Goal: Transaction & Acquisition: Purchase product/service

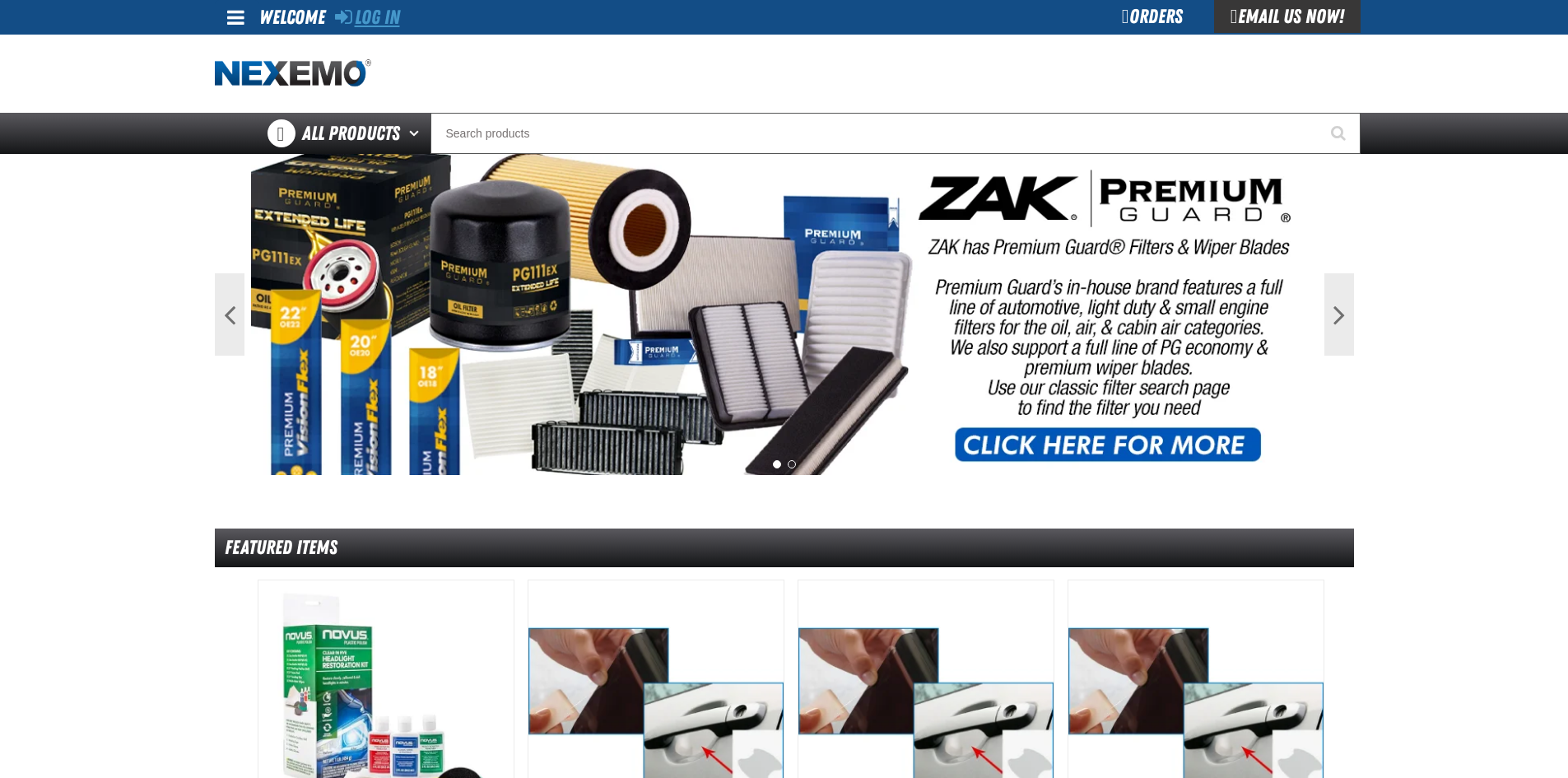
click at [379, 19] on link "Log In" at bounding box center [367, 18] width 65 height 23
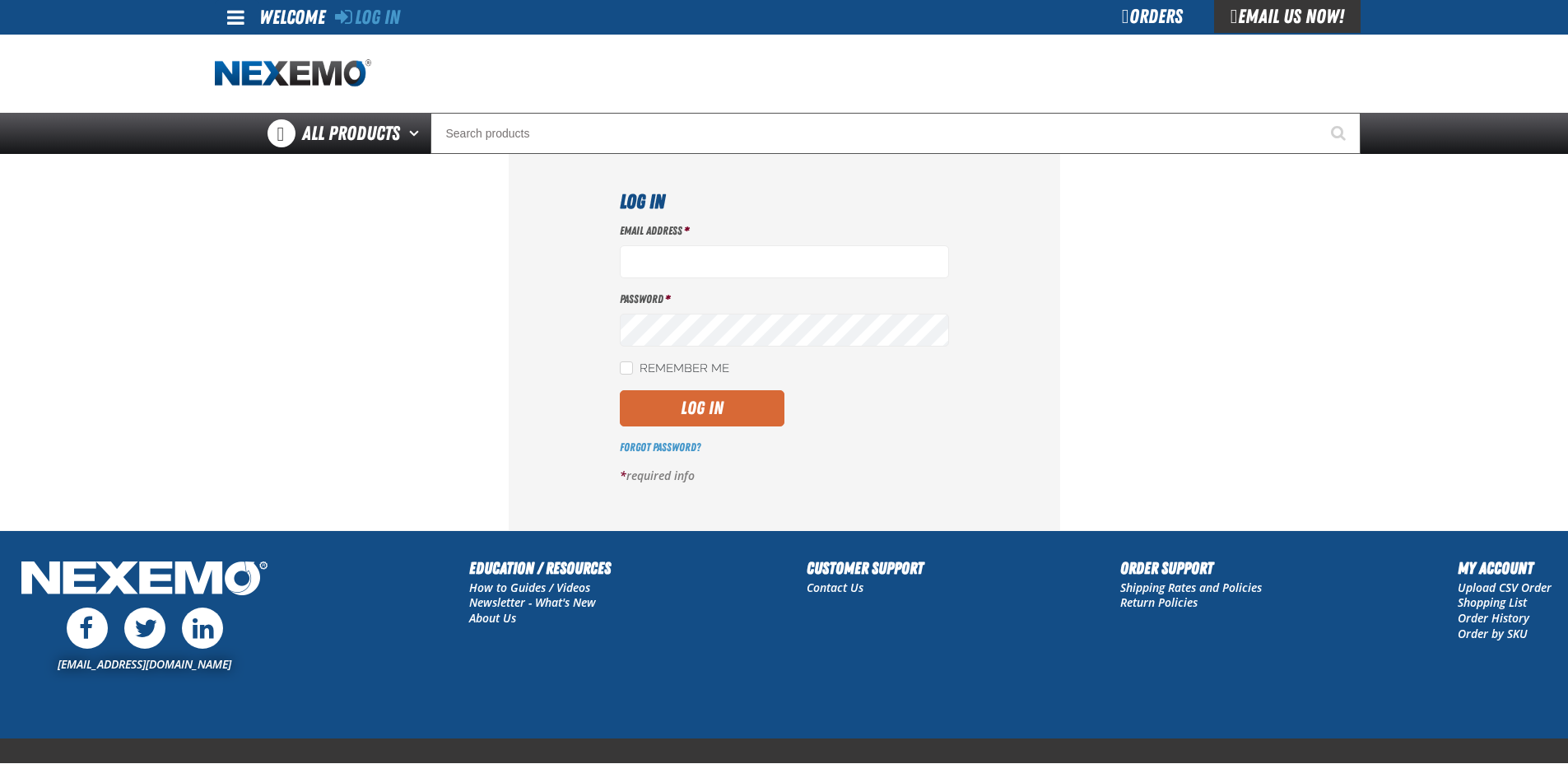
type input "telliott@vtaig.com"
click at [659, 408] on button "Log In" at bounding box center [702, 408] width 165 height 36
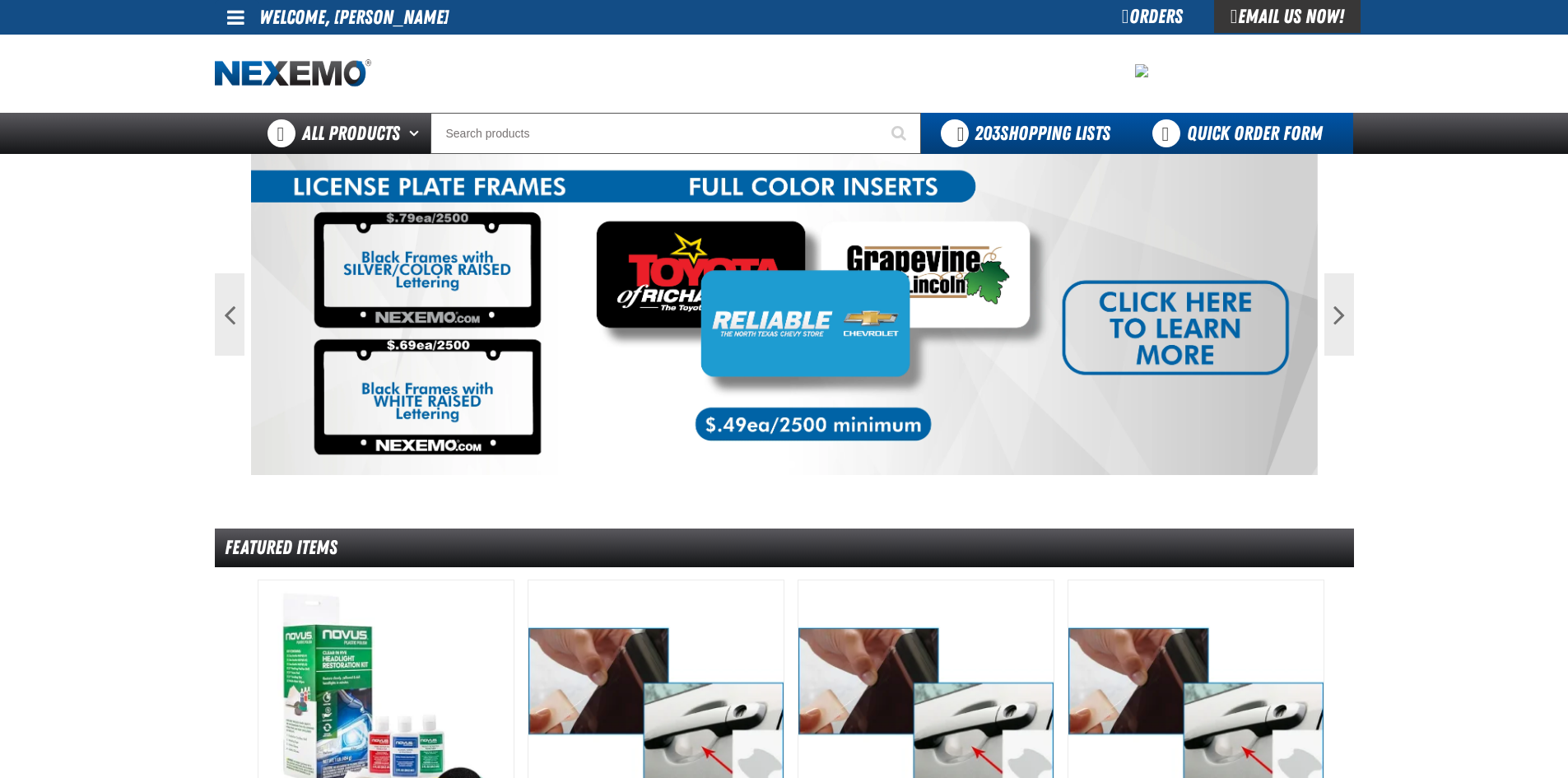
click at [1239, 132] on link "Quick Order Form" at bounding box center [1242, 133] width 223 height 41
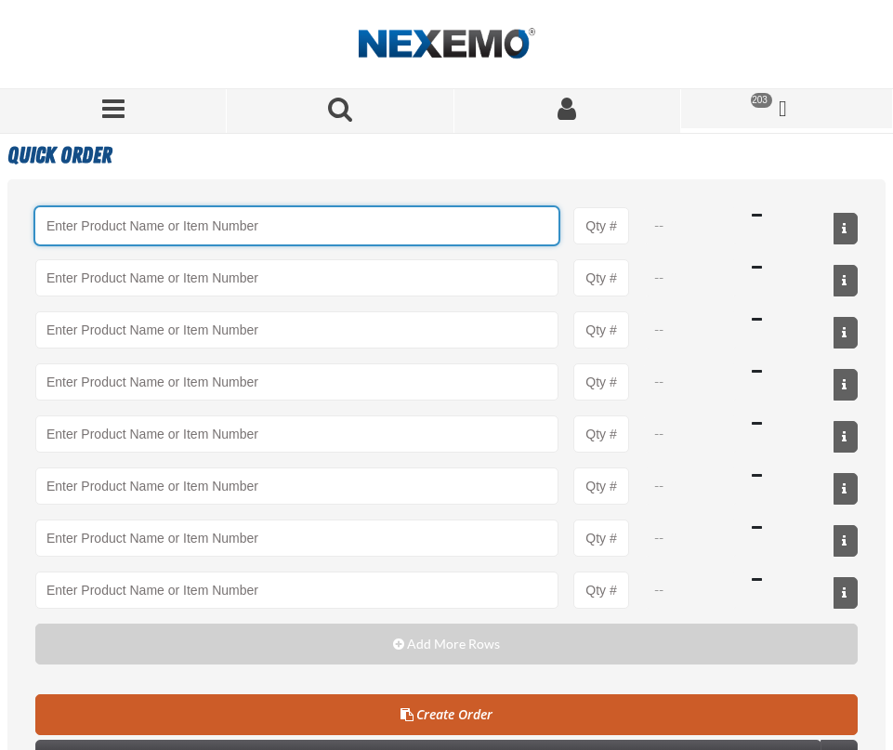
click at [99, 231] on input "Product" at bounding box center [296, 225] width 523 height 37
paste input "MB-60-BLK"
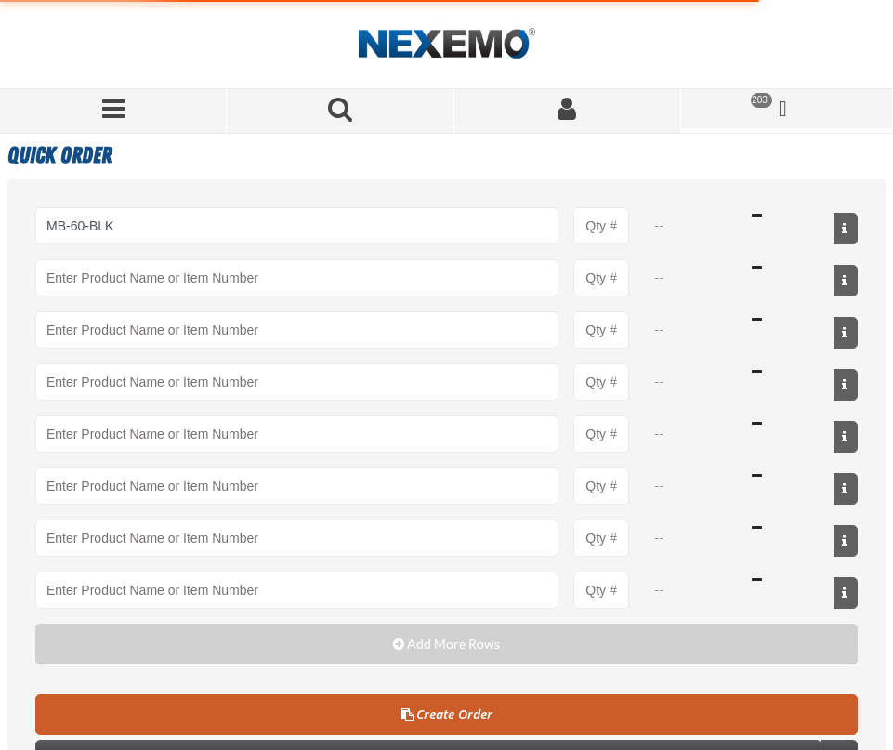
type input "MB-60-BLK - Trash Bags - Heavy Duty - 60 Gallon"
type input "1"
select select "pack"
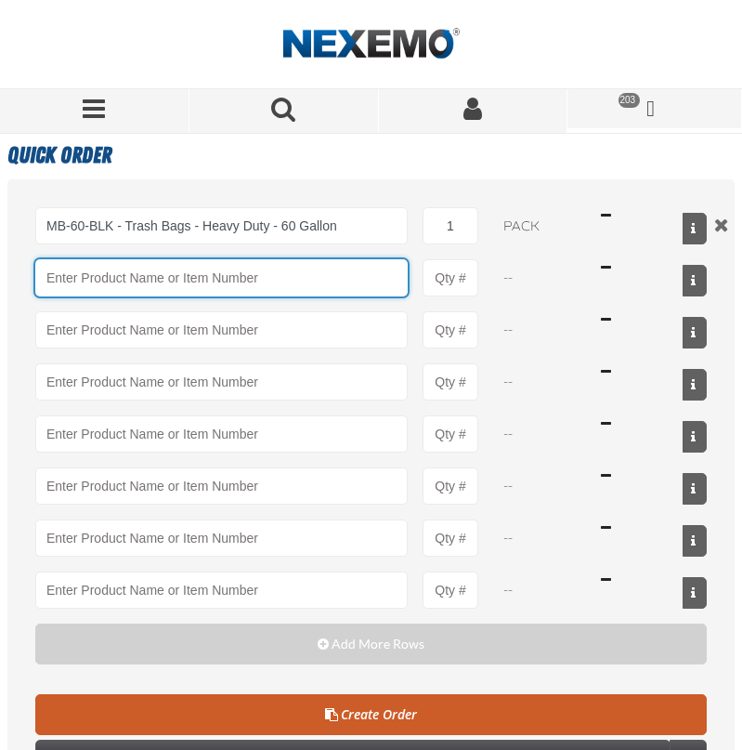
click at [93, 284] on input "Product" at bounding box center [221, 277] width 373 height 37
type input "MB-60-BLK - Trash Bags - Heavy Duty - 60 Gallon"
paste input "MB-243306N"
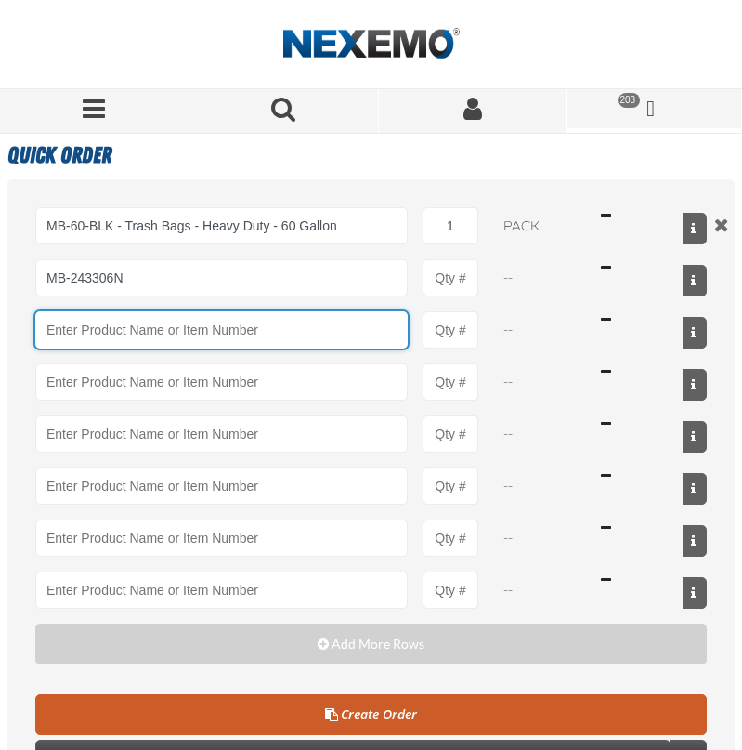
click at [78, 330] on input "Product" at bounding box center [221, 329] width 373 height 37
type input "MB-243306N - Renown 12-16 Gallon Can Liner - 1000ct"
type input "1"
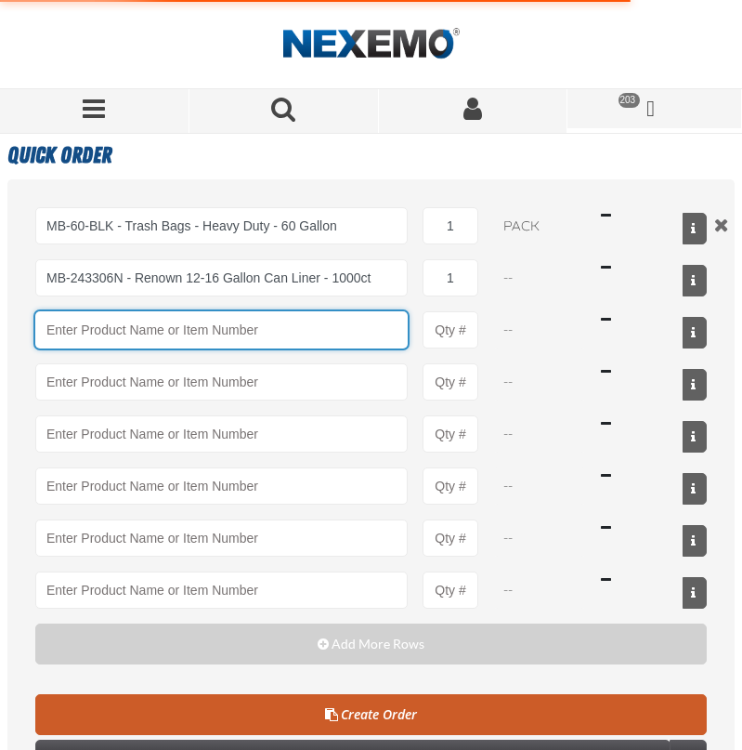
select select "case"
click at [104, 330] on input "Product" at bounding box center [221, 329] width 373 height 37
paste input "MB-JRT902"
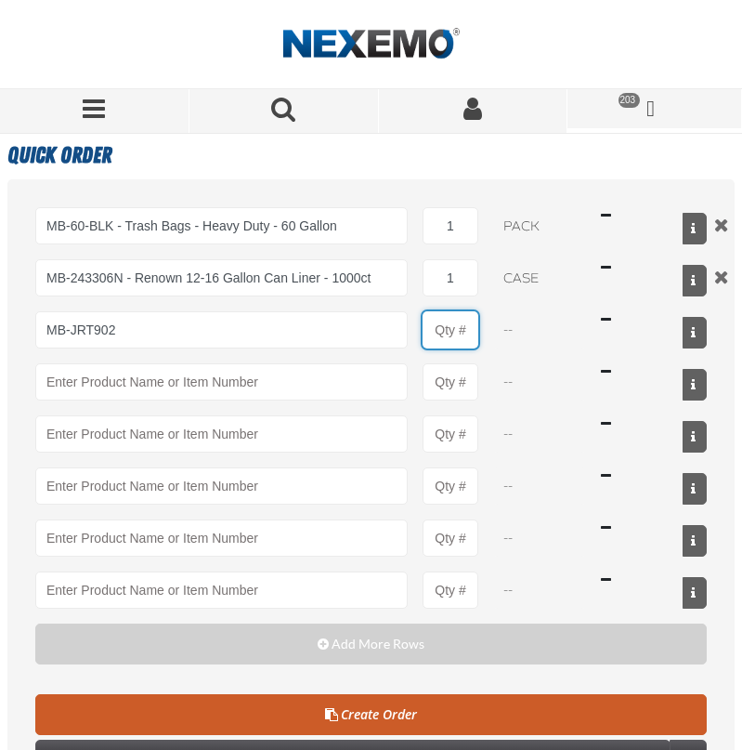
click at [452, 321] on input "Product Quantity" at bounding box center [451, 329] width 56 height 37
type input "MB-JRT902 - Toilet Tissue - Affex Jumbo Roll 2-ply - 12 Rolls"
type input "1"
select select "each"
click at [459, 335] on input "1" at bounding box center [451, 329] width 56 height 37
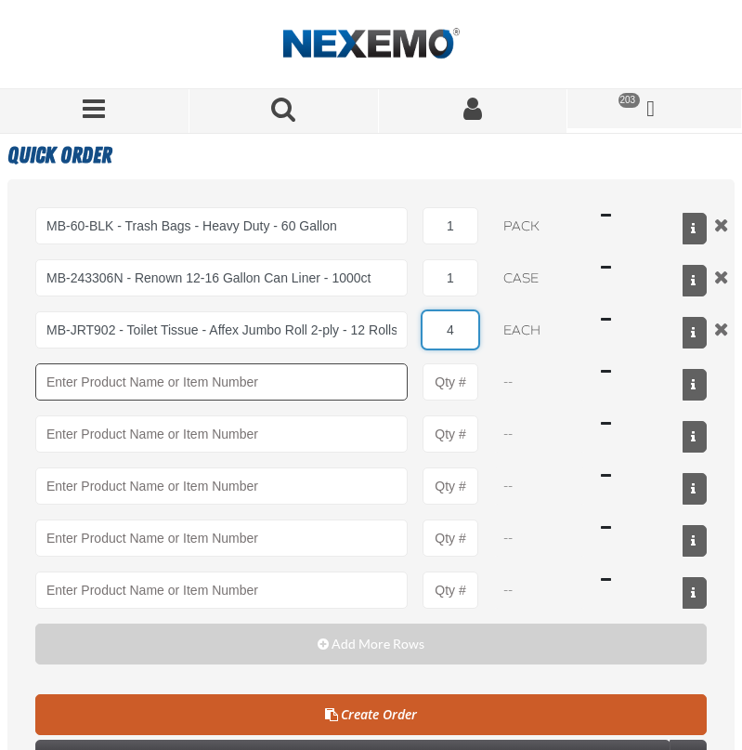
type input "4"
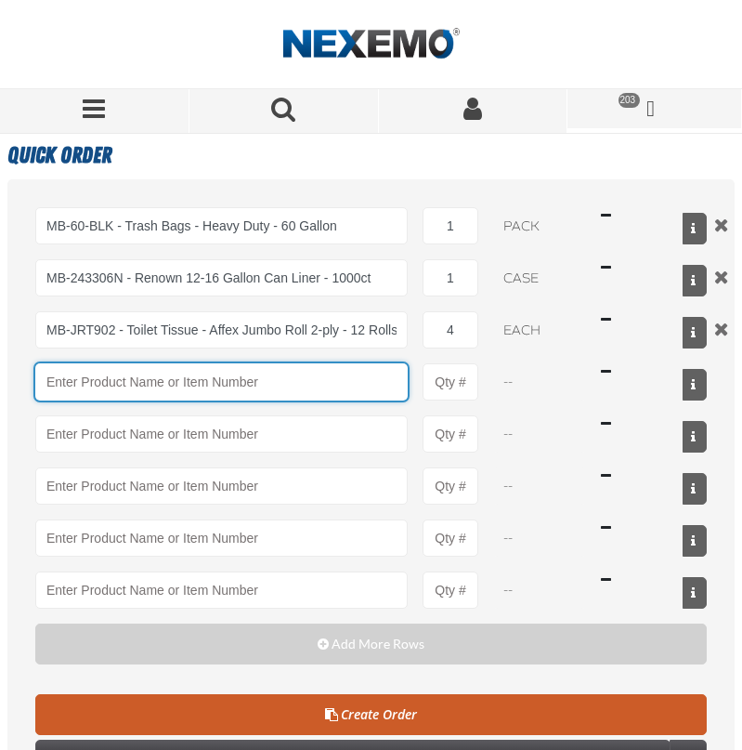
click at [68, 380] on input "Product" at bounding box center [221, 381] width 373 height 37
click at [88, 383] on input "Product" at bounding box center [221, 381] width 373 height 37
paste input "MB-GOJ1551"
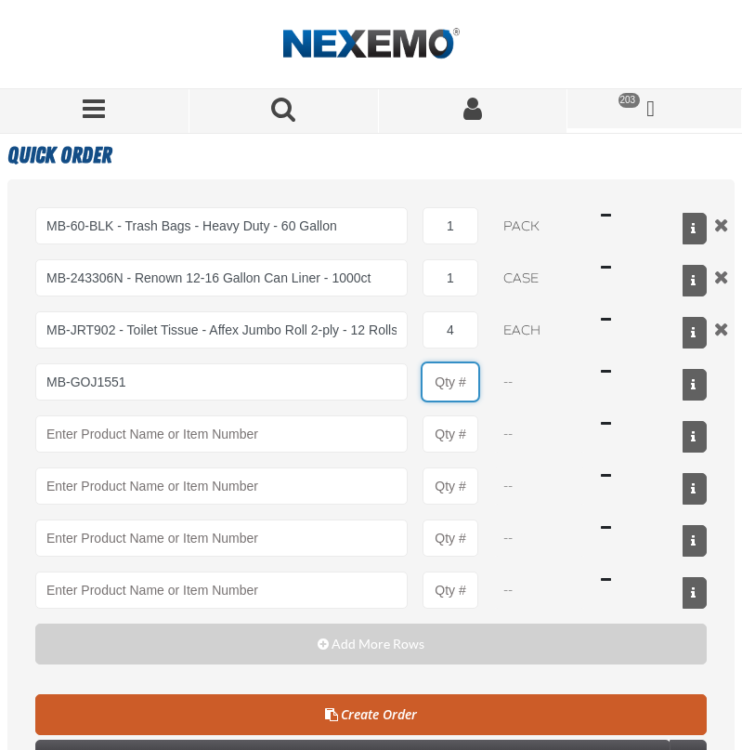
click at [464, 378] on input "Product Quantity" at bounding box center [451, 381] width 56 height 37
type input "MB-GOJ1551 - AffClean Pink Lotion Hand Soap Refill"
type input "1"
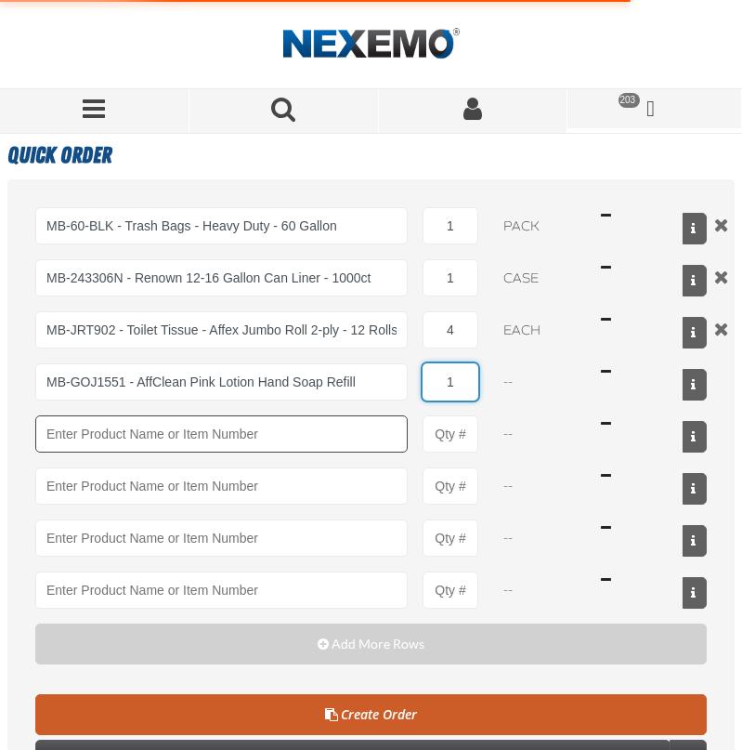
select select "each"
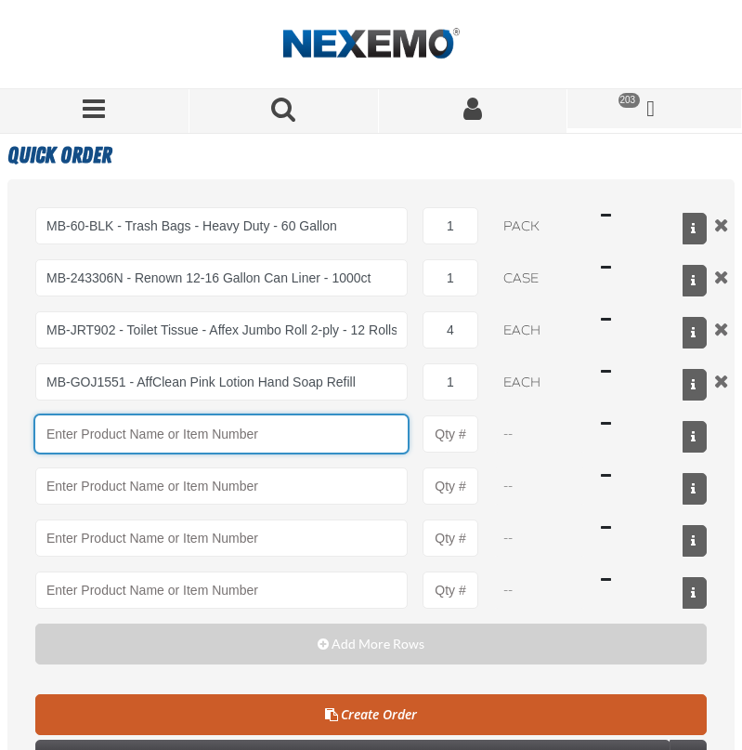
click at [40, 434] on input "Product" at bounding box center [221, 433] width 373 height 37
click at [56, 427] on input "Product" at bounding box center [221, 433] width 373 height 37
paste input "MB-RTB800-1"
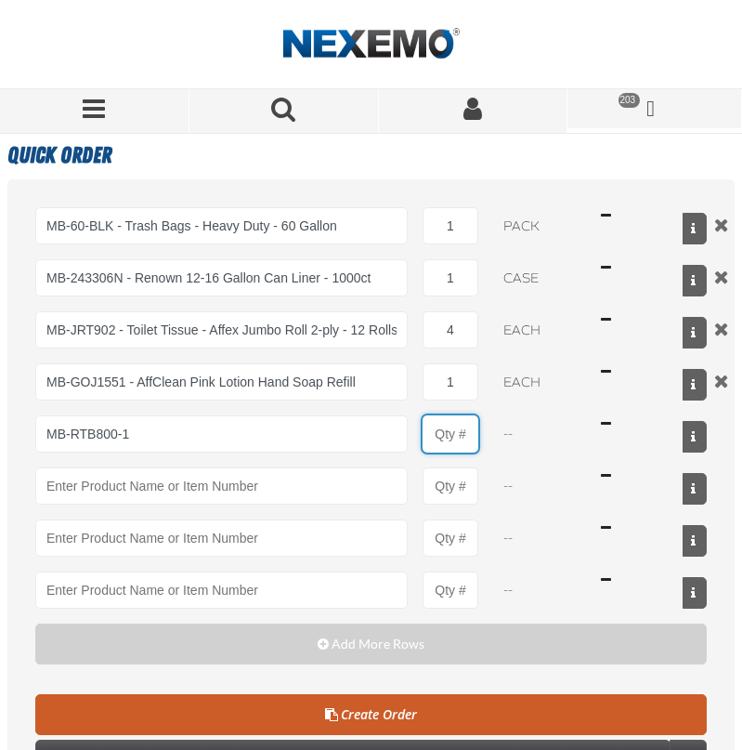
click at [453, 421] on input "Product Quantity" at bounding box center [451, 433] width 56 height 37
type input "MB-RTB800-1 - Hardwound Roll White Paper Towels - Affex - 800-feet/6 Rolls"
type input "1"
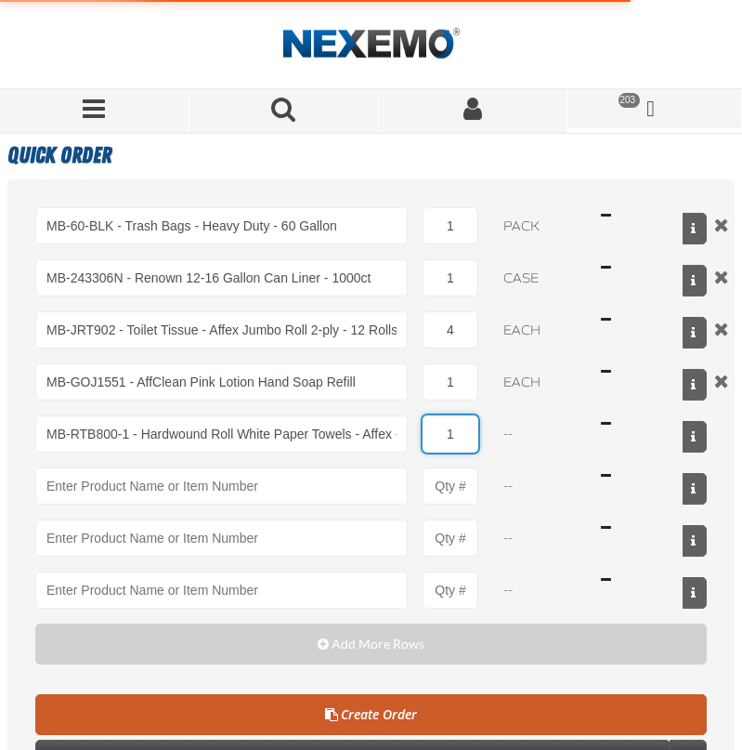
select select "pack"
click at [457, 429] on input "1" at bounding box center [451, 433] width 56 height 37
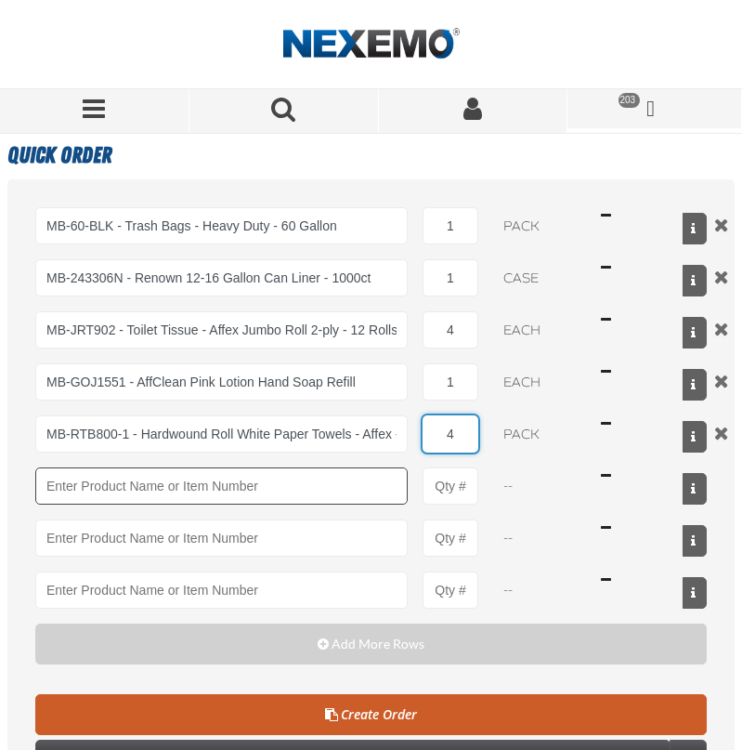
type input "4"
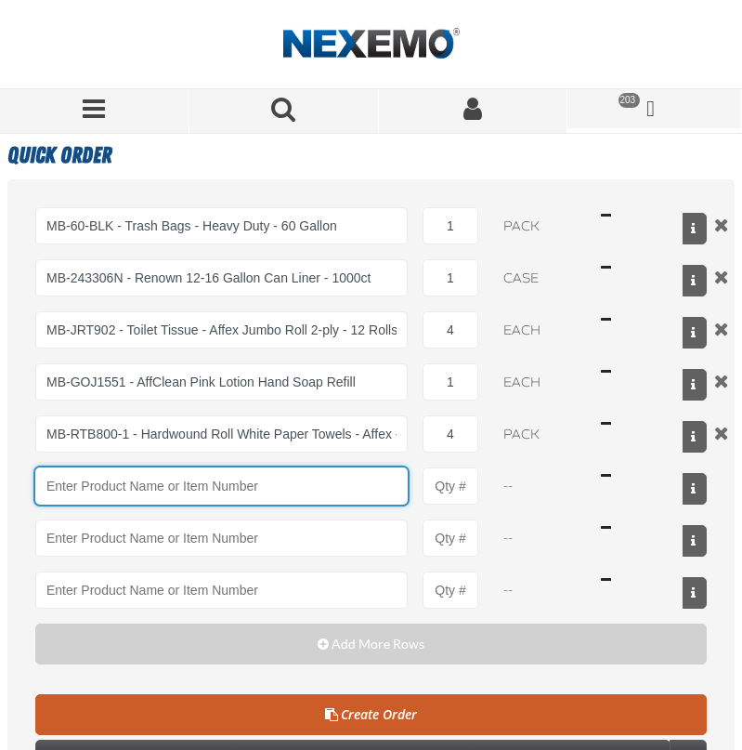
click at [87, 495] on input "Product" at bounding box center [221, 485] width 373 height 37
click at [67, 493] on input "Product" at bounding box center [221, 485] width 373 height 37
paste input "MB-DEBAZU"
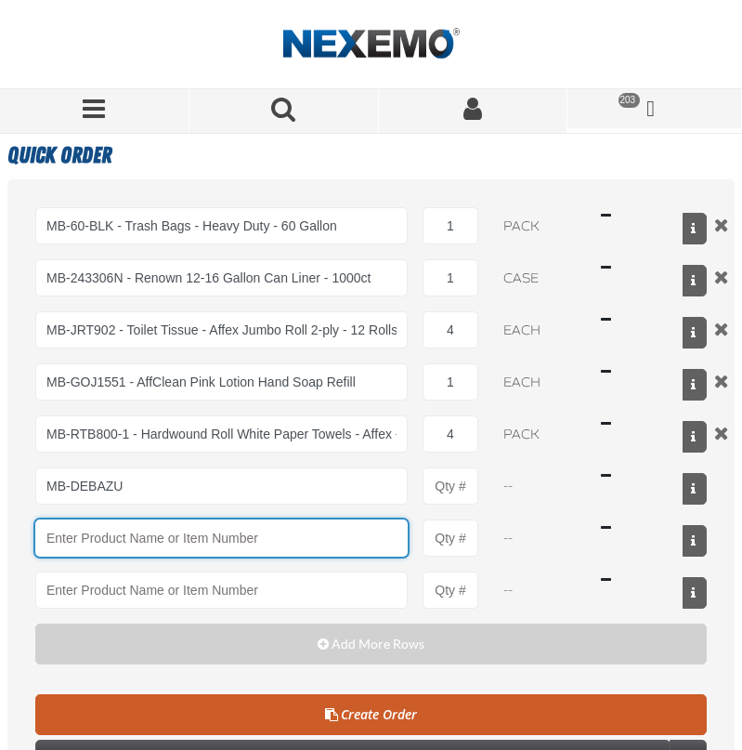
click at [88, 538] on input "Product" at bounding box center [221, 537] width 373 height 37
type input "MB-DEBAZU - Deb SBS AeroBlue Foaming Hand Soap - 1 Liter"
type input "1"
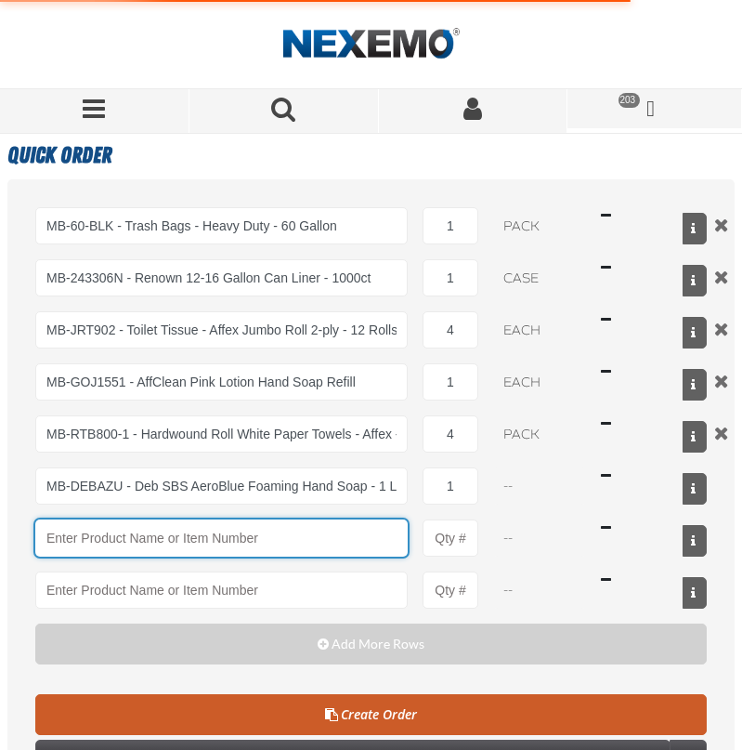
select select "case"
click at [86, 545] on input "Product" at bounding box center [221, 537] width 373 height 37
paste input "MB-RENO03012"
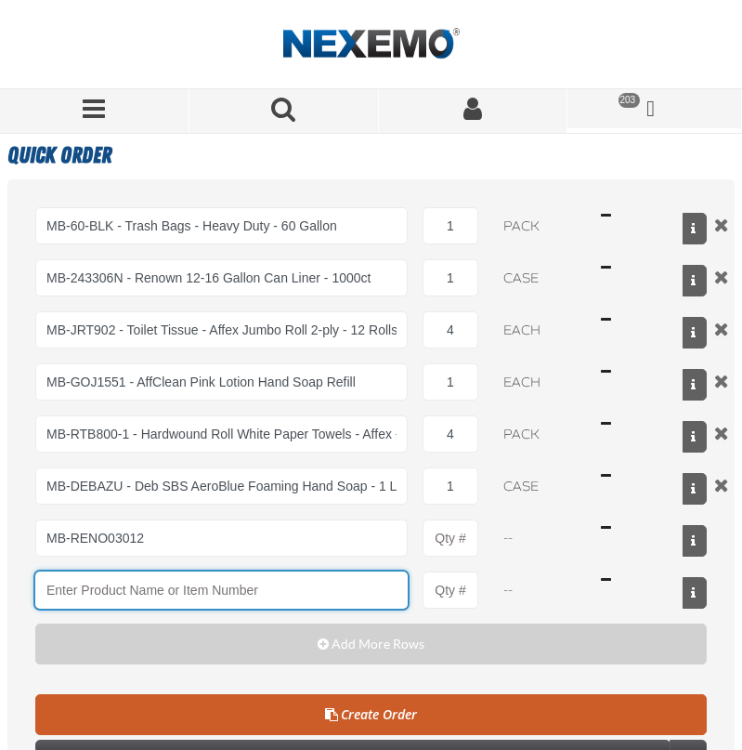
click at [88, 595] on input "Product" at bounding box center [221, 589] width 373 height 37
type input "MB-RENO03012 - MB-Purple Urinal Screen (12 per Box) Bubblegum Scent"
type input "1"
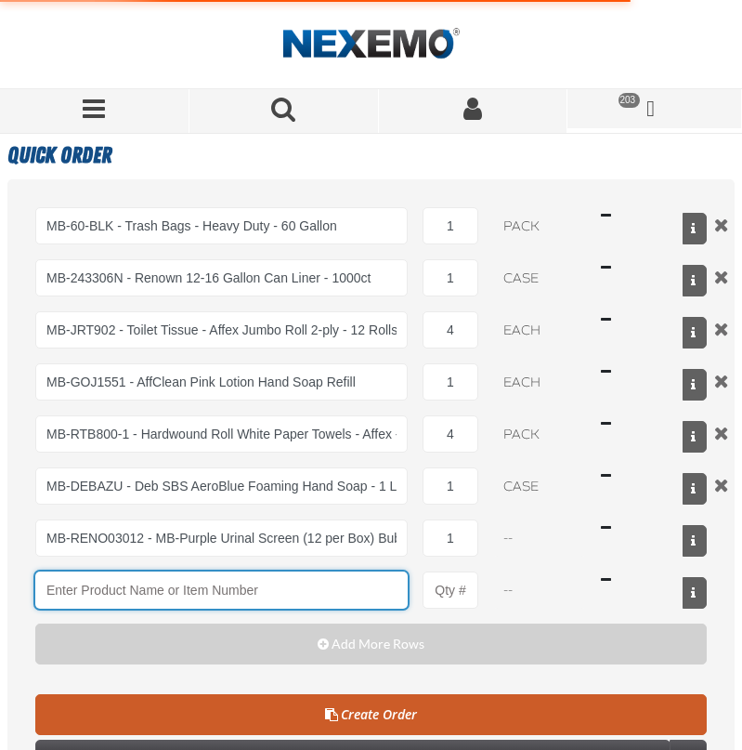
select select "pack"
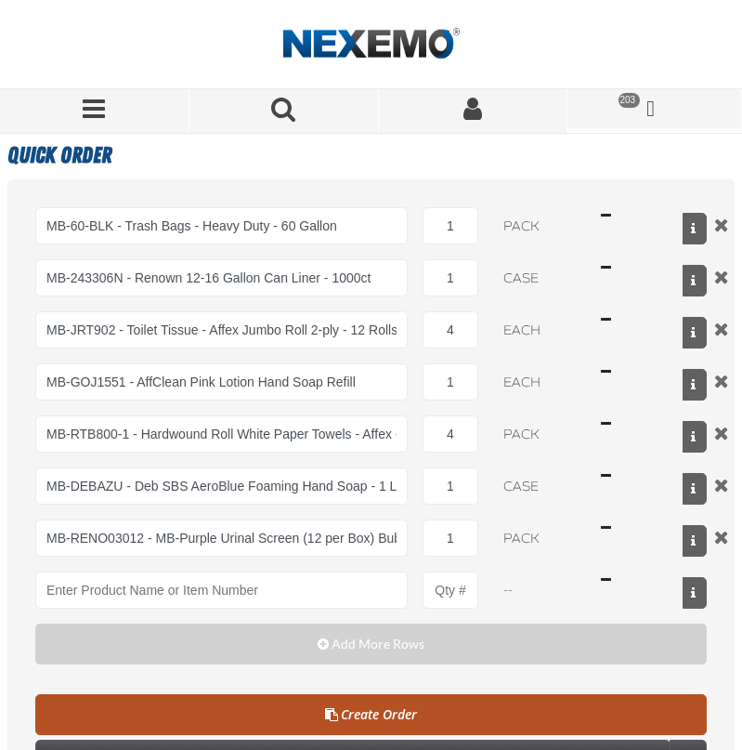
click at [395, 711] on link "Create Order" at bounding box center [371, 714] width 672 height 41
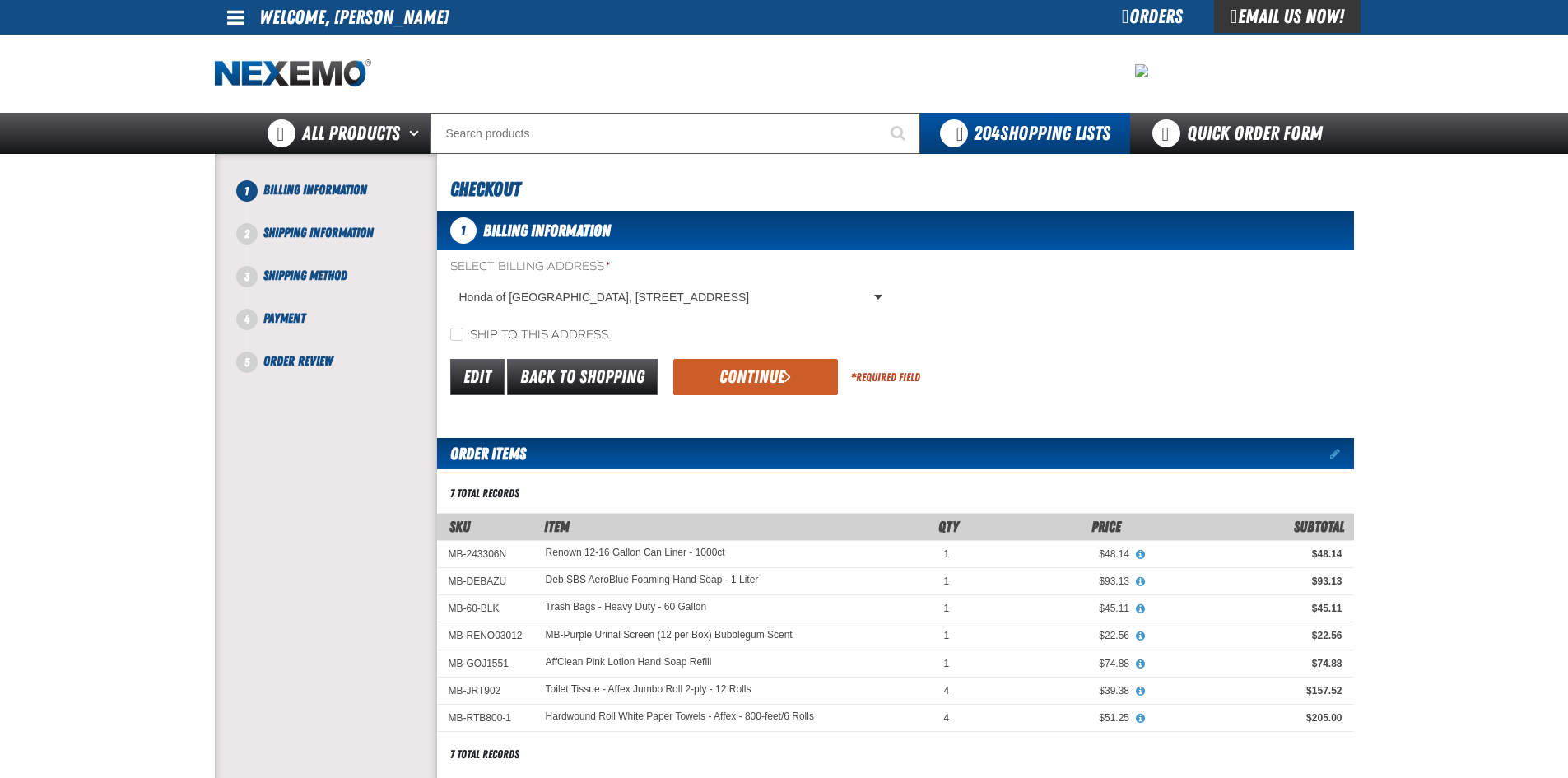
click at [657, 377] on span "submit" at bounding box center [788, 376] width 6 height 18
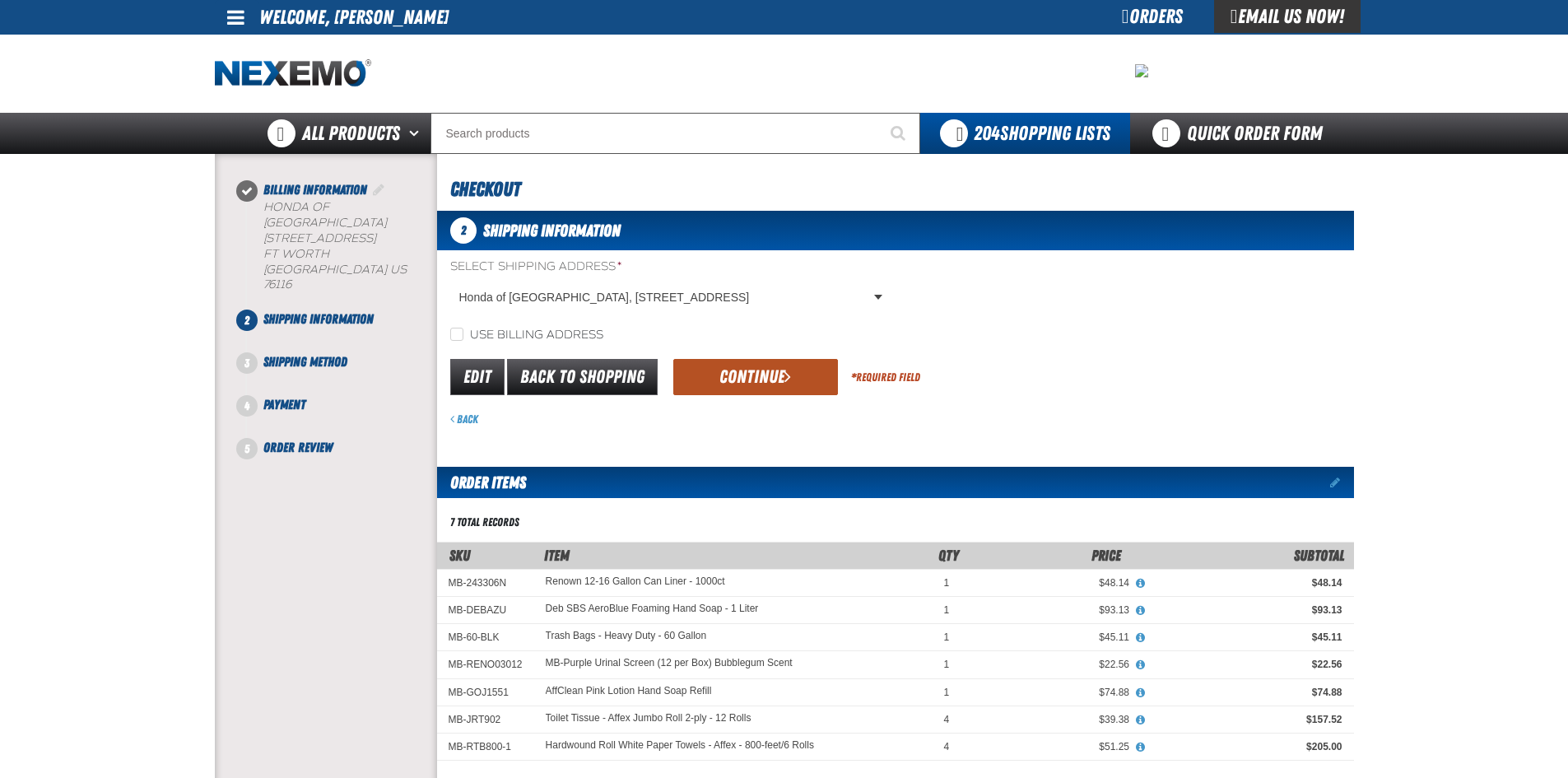
click at [657, 379] on button "Continue" at bounding box center [756, 377] width 165 height 36
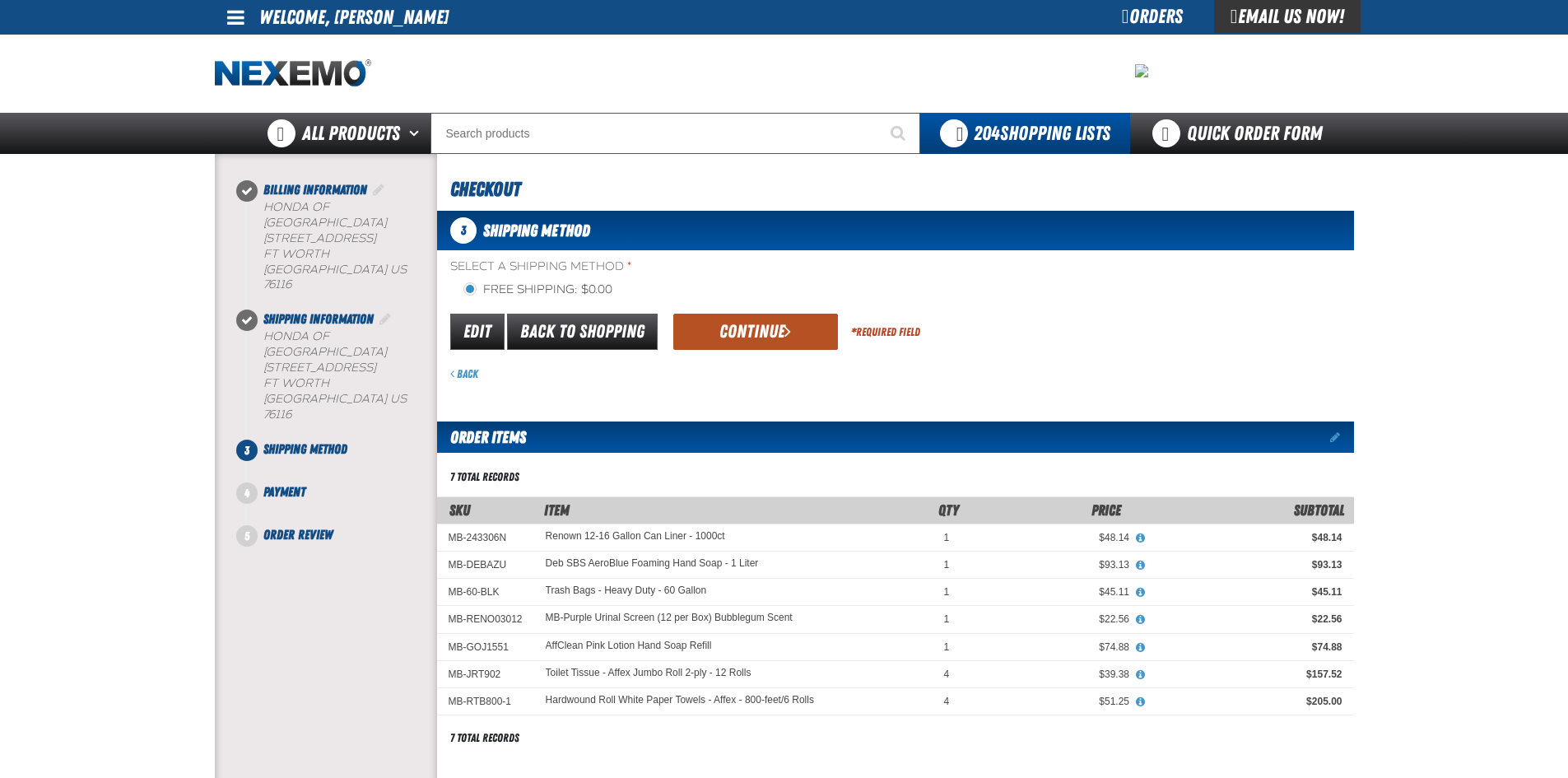
click at [657, 333] on button "Continue" at bounding box center [756, 331] width 165 height 36
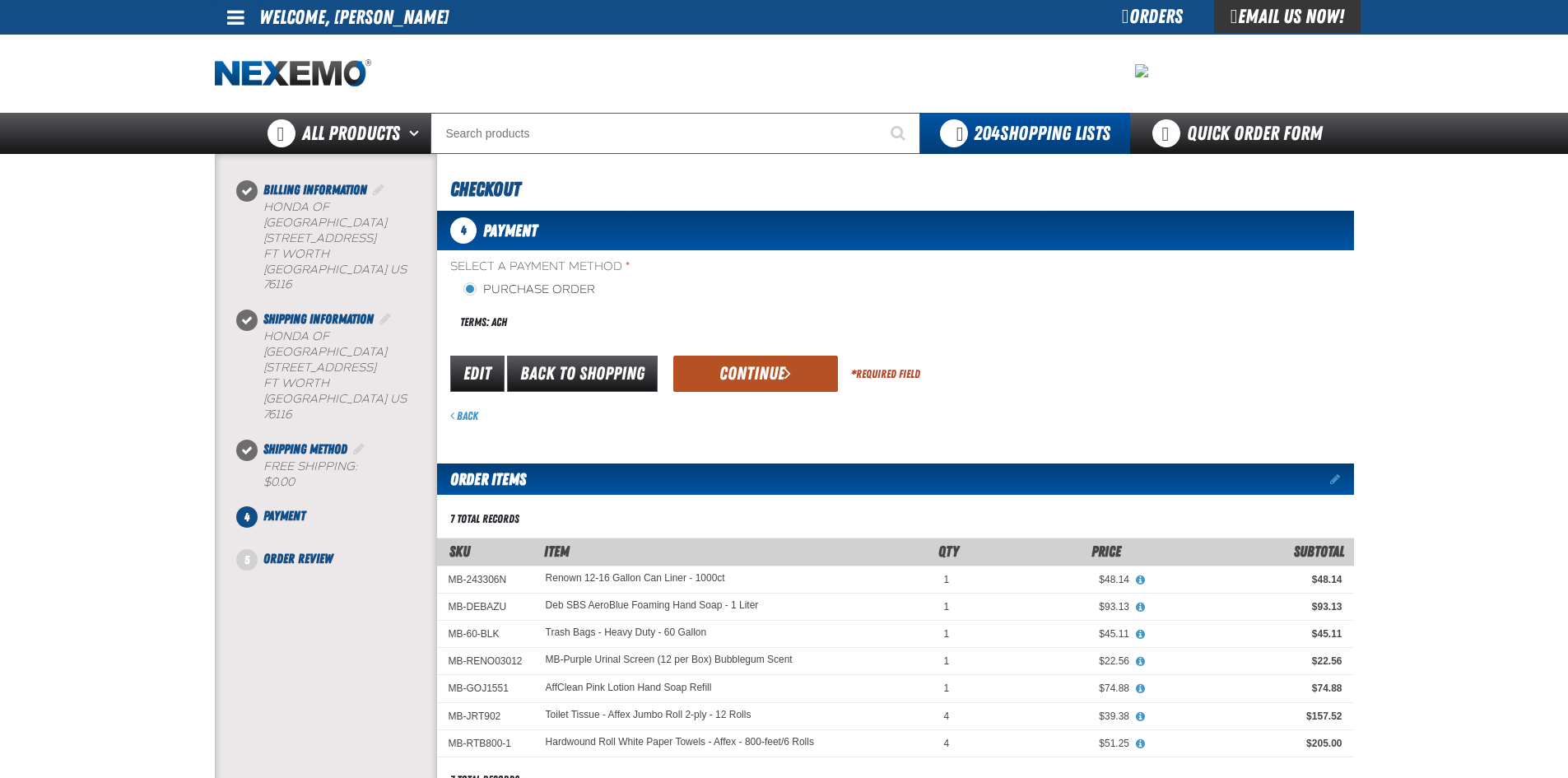
click at [657, 362] on button "Continue" at bounding box center [756, 373] width 165 height 36
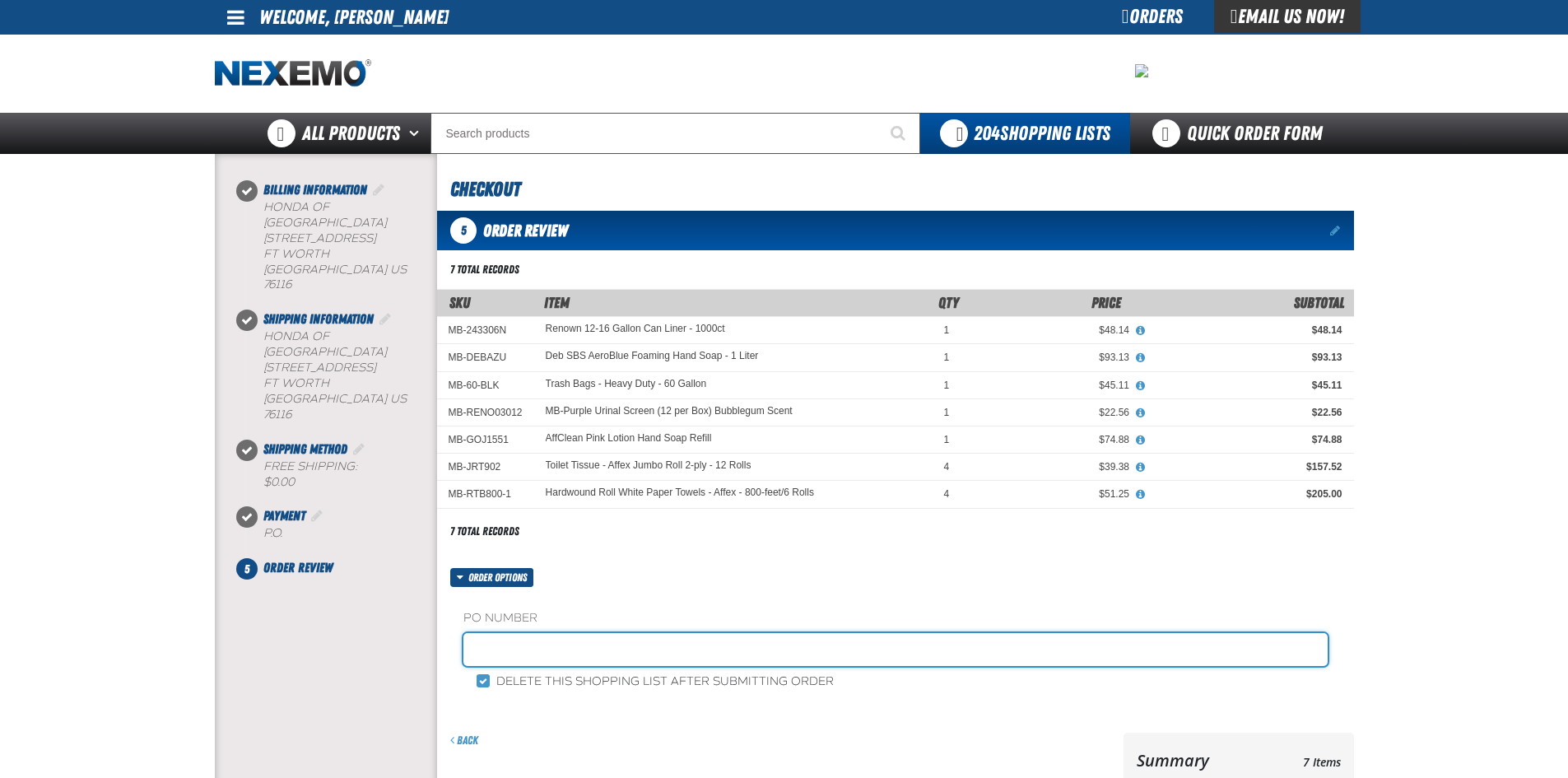
click at [497, 657] on input "text" at bounding box center [896, 650] width 865 height 33
type input "JANITOR SUPPLIES"
drag, startPoint x: 580, startPoint y: 650, endPoint x: 473, endPoint y: 657, distance: 107.2
click at [473, 657] on input "JANITOR SUPPLIES" at bounding box center [896, 650] width 865 height 33
click at [605, 650] on input "JANITOR SUPPLIES" at bounding box center [896, 650] width 865 height 33
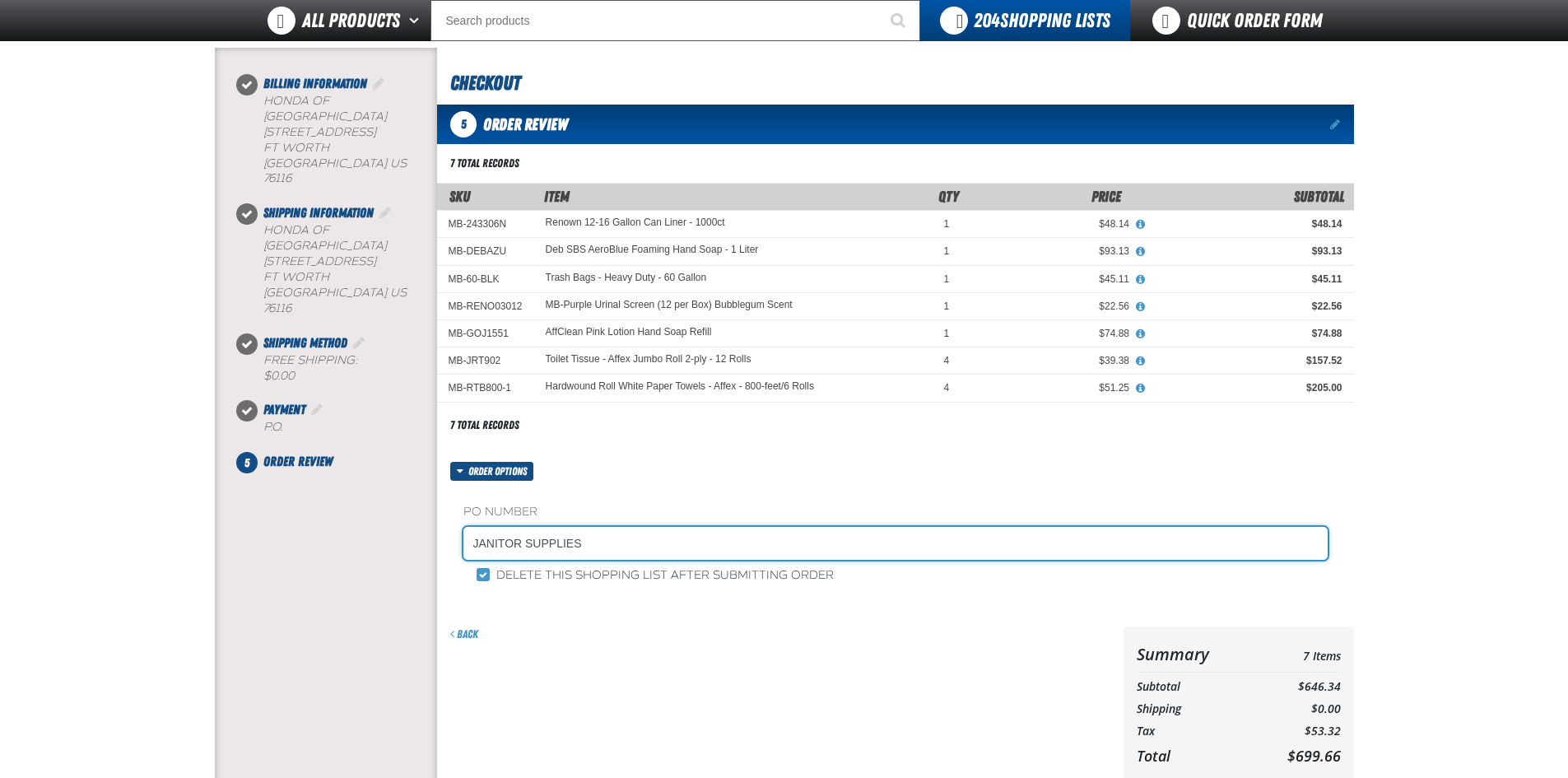
scroll to position [165, 0]
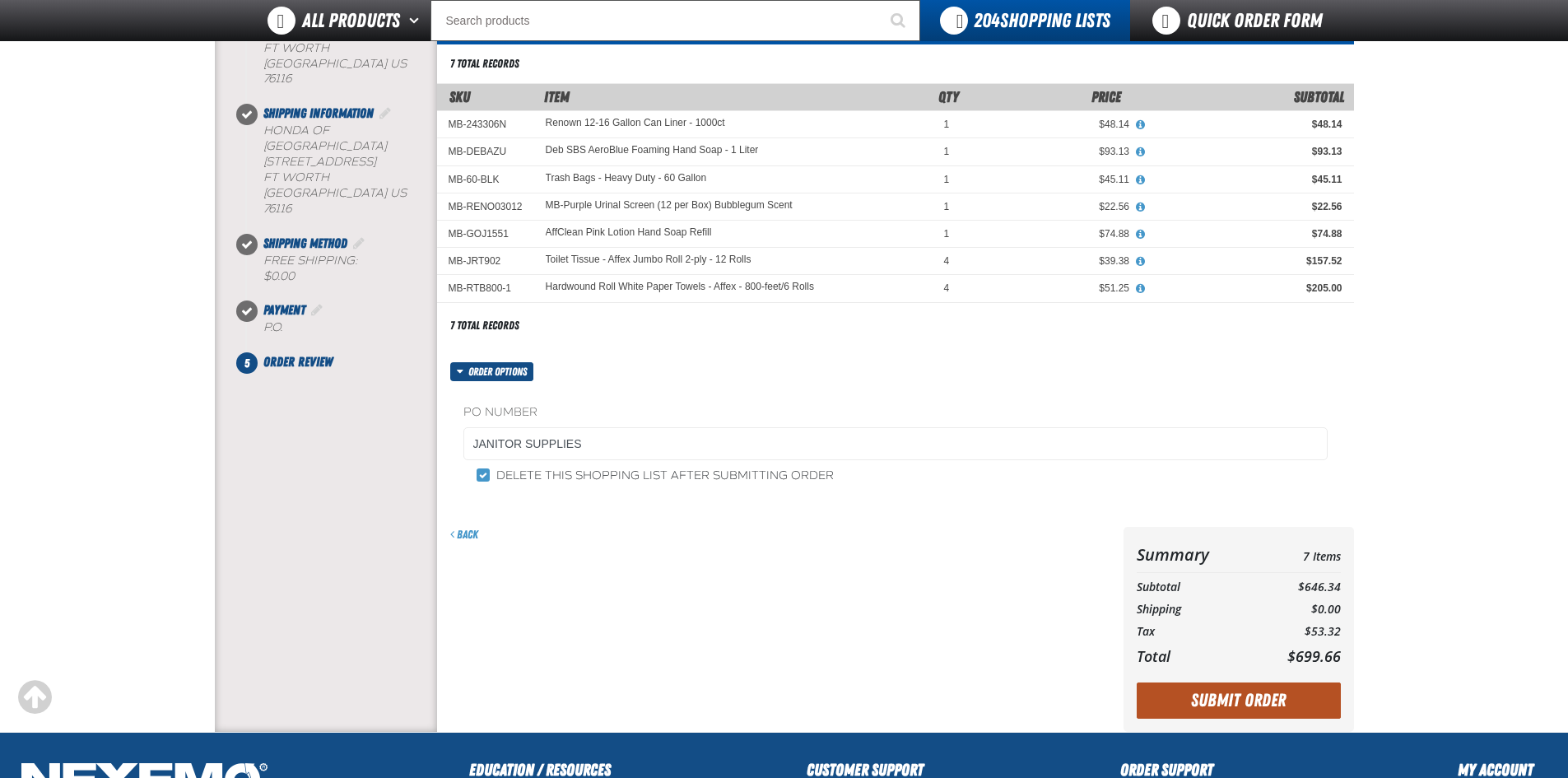
click at [657, 664] on button "Submit Order" at bounding box center [1238, 700] width 204 height 36
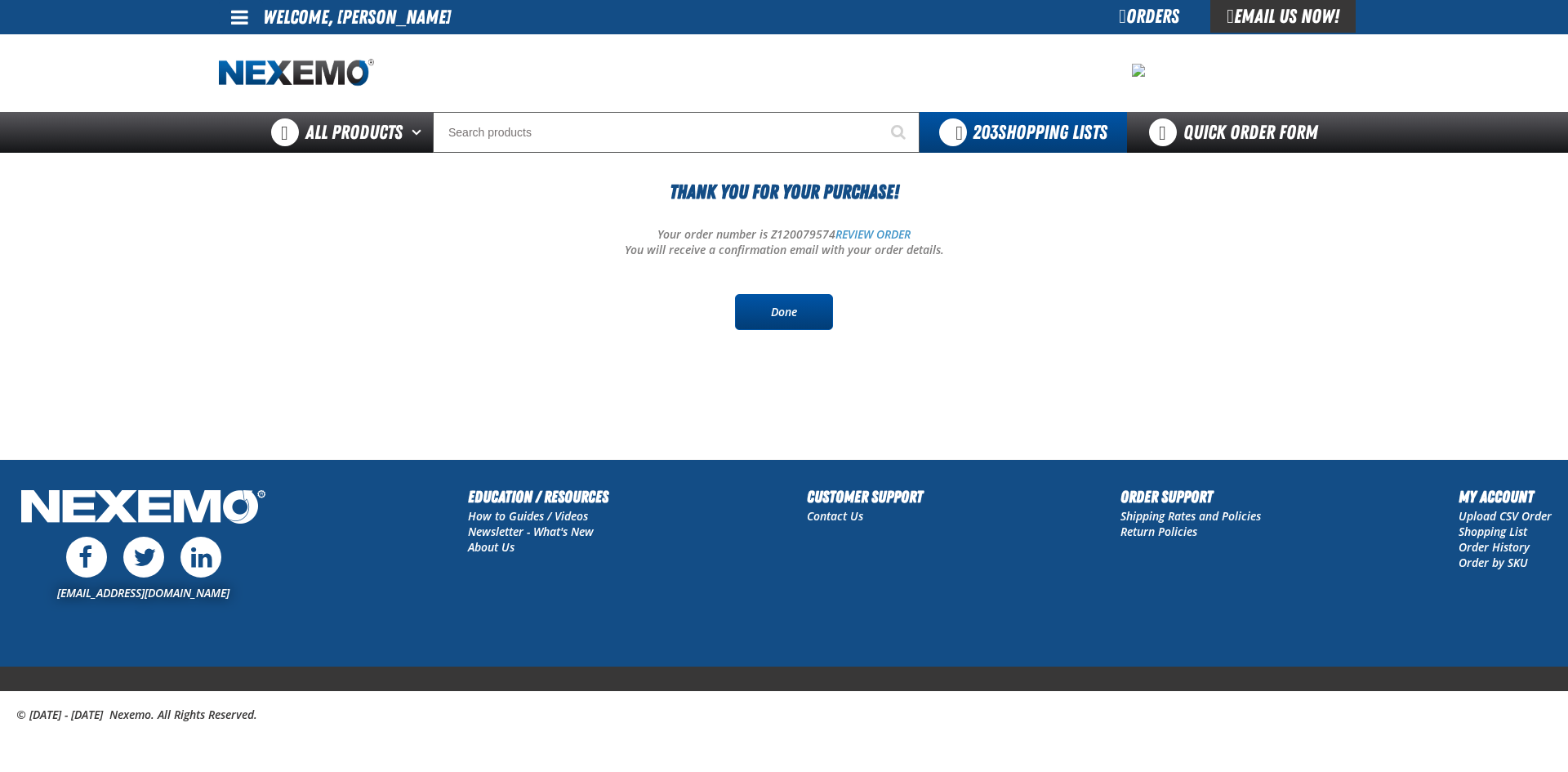
click at [828, 316] on link "Done" at bounding box center [784, 312] width 98 height 36
click at [772, 316] on link "Done" at bounding box center [784, 312] width 98 height 36
